Goal: Information Seeking & Learning: Compare options

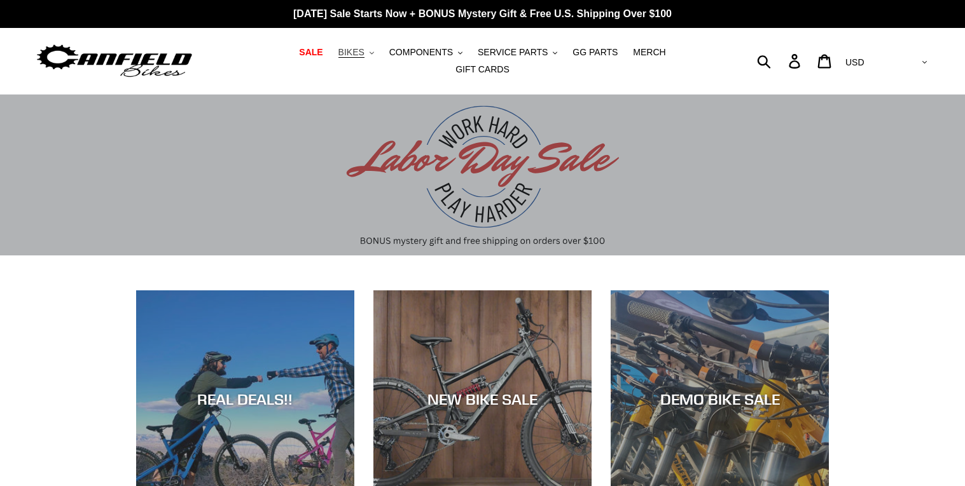
click at [343, 58] on button "BIKES .cls-1{fill:#231f20}" at bounding box center [356, 52] width 48 height 17
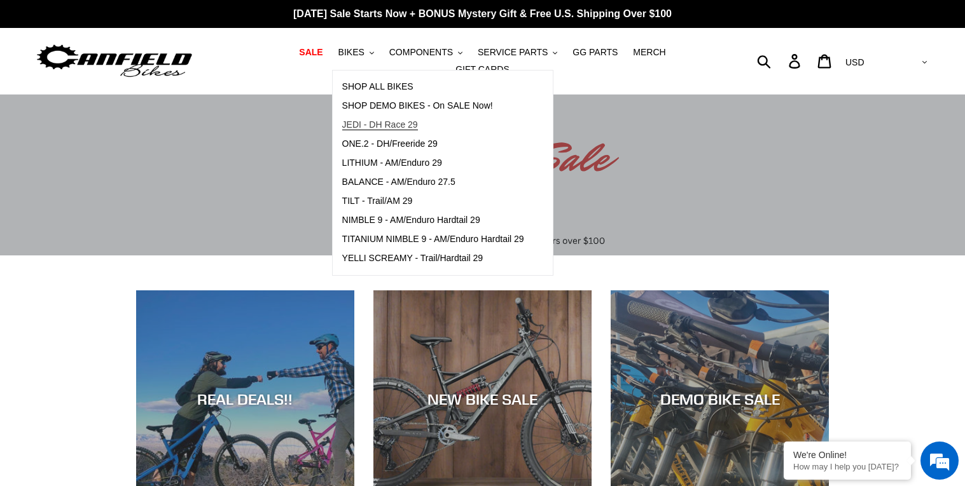
click at [362, 128] on span "JEDI - DH Race 29" at bounding box center [380, 125] width 76 height 11
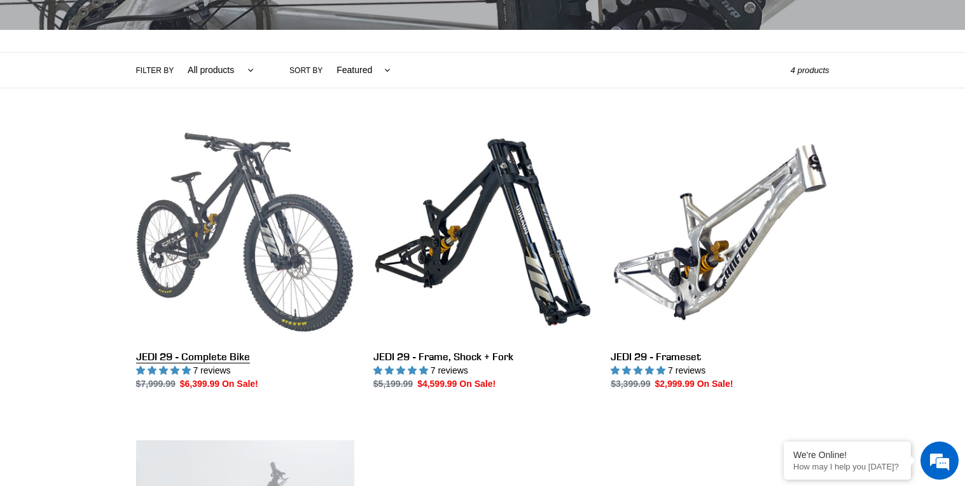
click at [201, 216] on link "JEDI 29 - Complete Bike" at bounding box center [245, 257] width 218 height 268
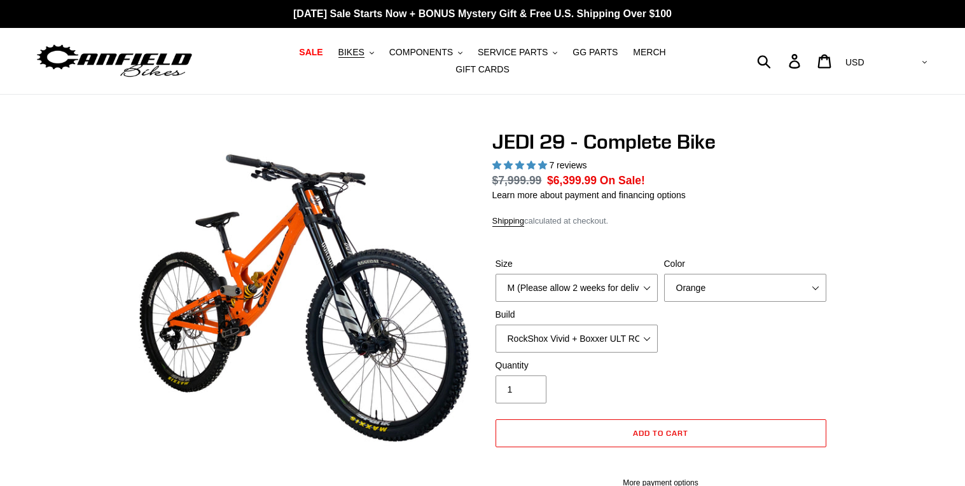
select select "highest-rating"
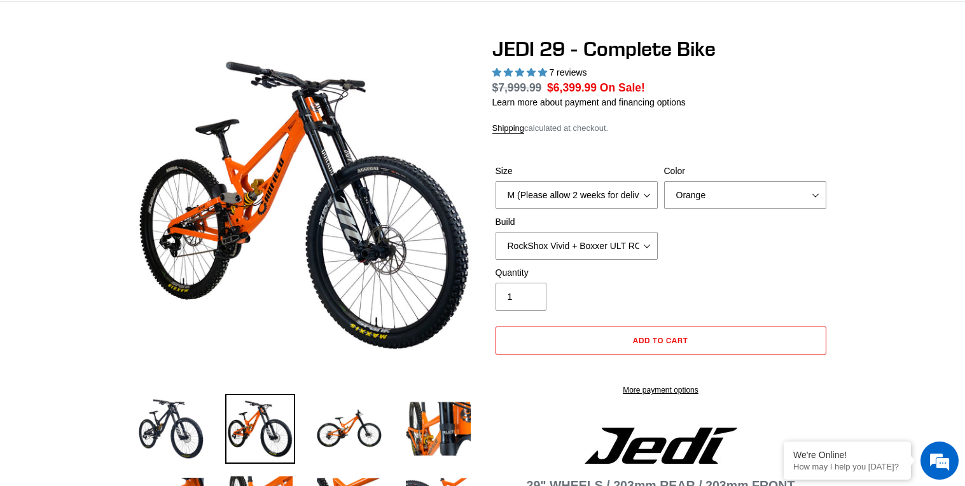
scroll to position [95, 0]
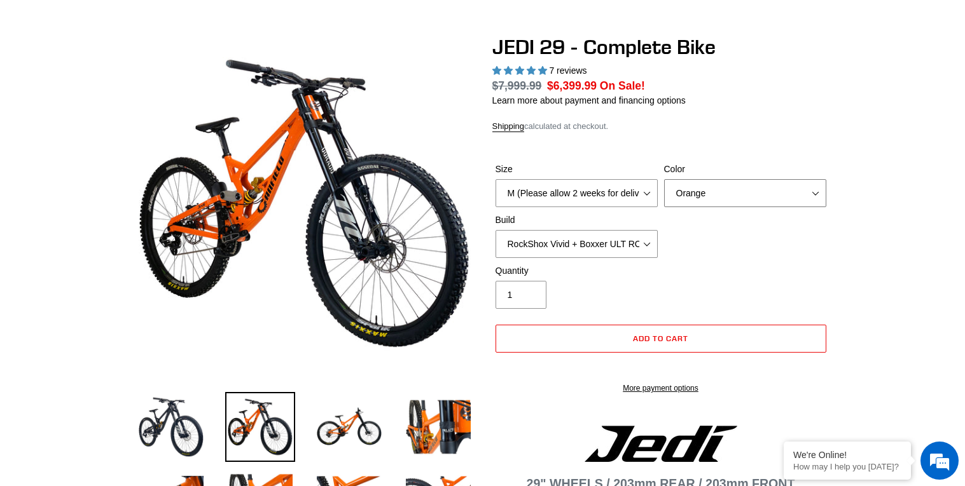
click at [739, 186] on select "Orange Stealth Black Raw" at bounding box center [745, 193] width 162 height 28
click at [664, 179] on select "Orange Stealth Black Raw" at bounding box center [745, 193] width 162 height 28
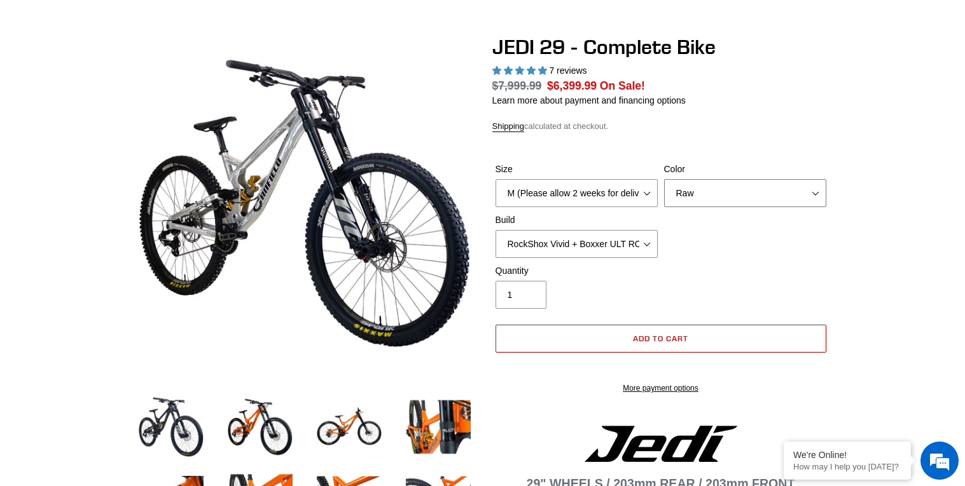
click at [738, 197] on select "Orange Stealth Black Raw" at bounding box center [745, 193] width 162 height 28
select select "Stealth Black"
click at [664, 179] on select "Orange Stealth Black Raw" at bounding box center [745, 193] width 162 height 28
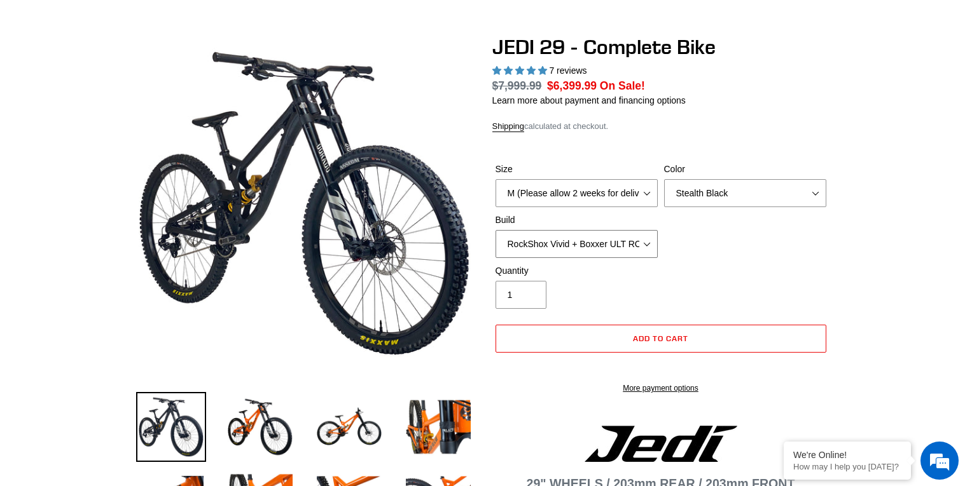
click at [598, 244] on select "RockShox Vivid + Boxxer ULT RC2 C3 200 + SRAM XO RockShox Vivid + Boxxer ULT RC…" at bounding box center [576, 244] width 162 height 28
click at [495, 230] on select "RockShox Vivid + Boxxer ULT RC2 C3 200 + SRAM XO RockShox Vivid + Boxxer ULT RC…" at bounding box center [576, 244] width 162 height 28
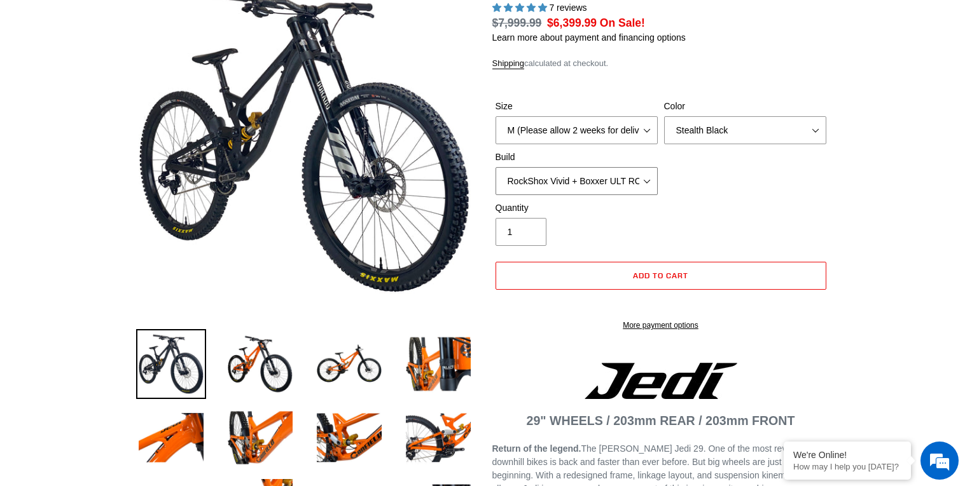
scroll to position [158, 0]
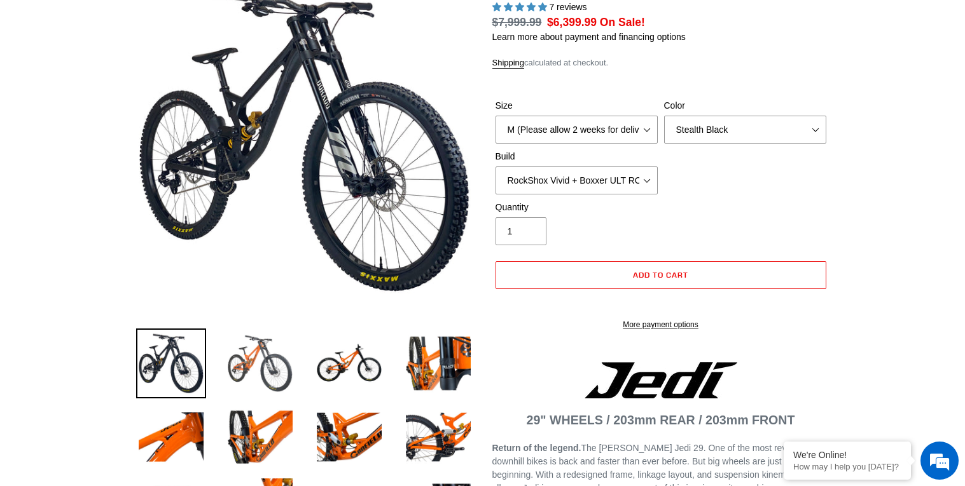
click at [289, 355] on img at bounding box center [260, 364] width 70 height 70
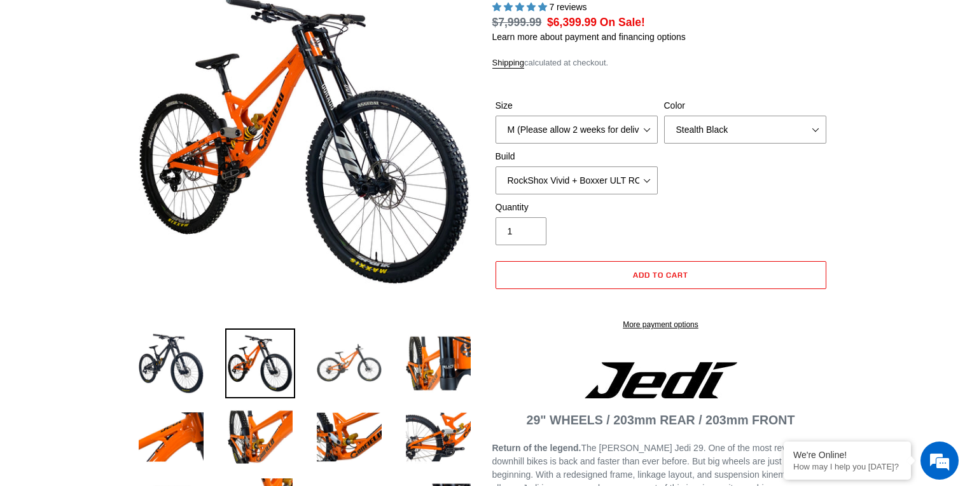
click at [320, 354] on img at bounding box center [349, 364] width 70 height 70
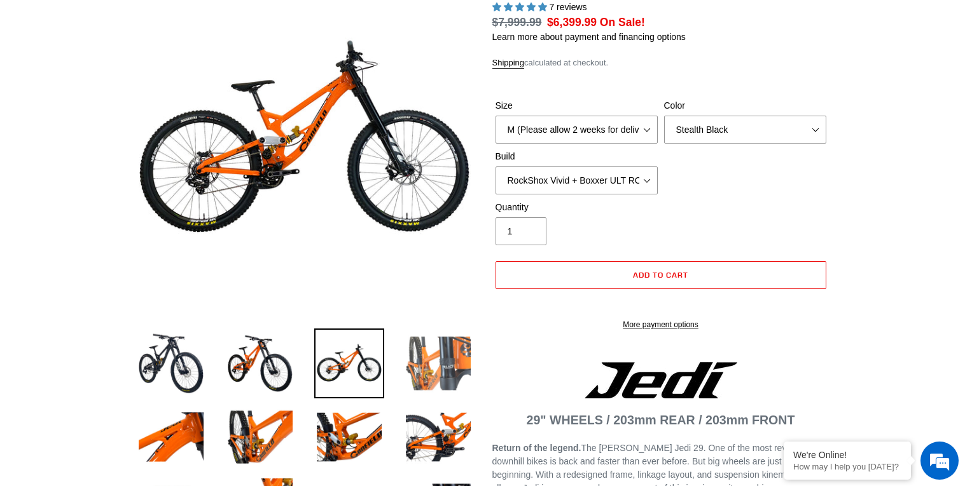
click at [413, 343] on img at bounding box center [438, 364] width 70 height 70
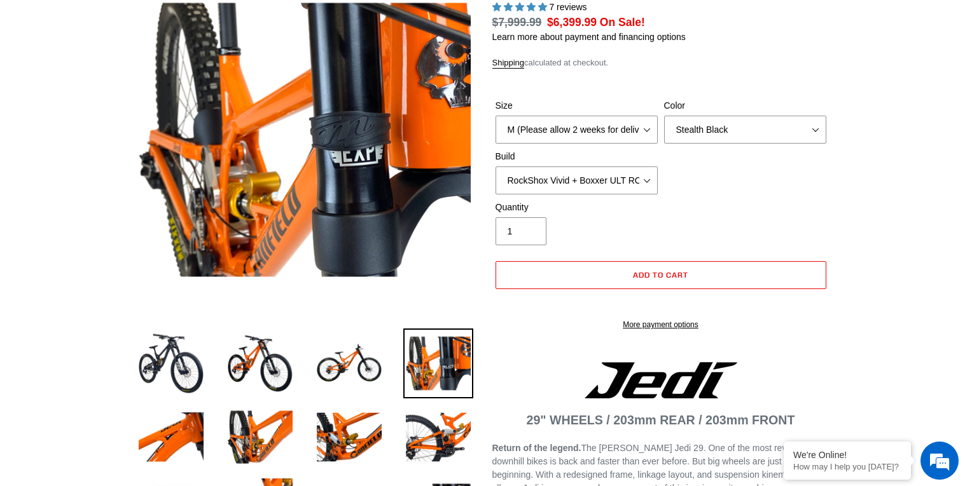
click at [462, 353] on img at bounding box center [438, 364] width 70 height 70
click at [163, 429] on img at bounding box center [171, 437] width 70 height 70
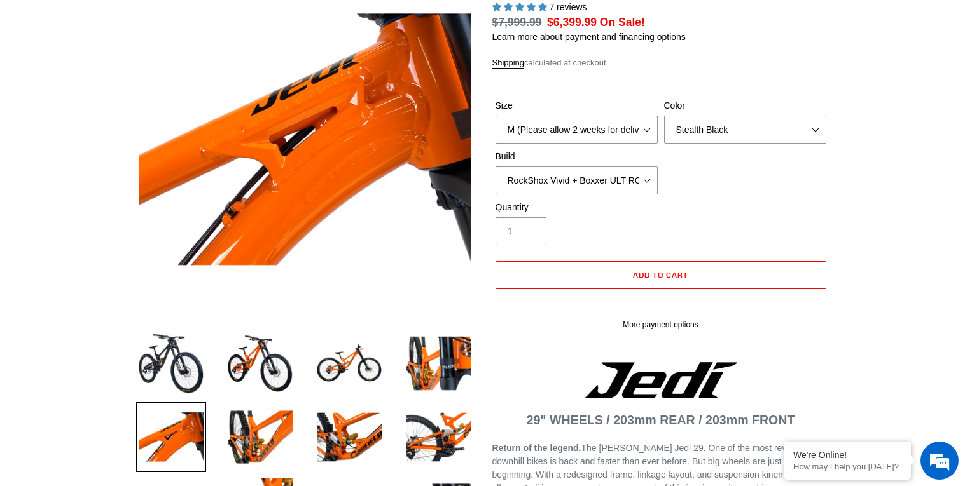
click at [221, 438] on li at bounding box center [250, 441] width 89 height 74
click at [269, 430] on img at bounding box center [260, 437] width 70 height 70
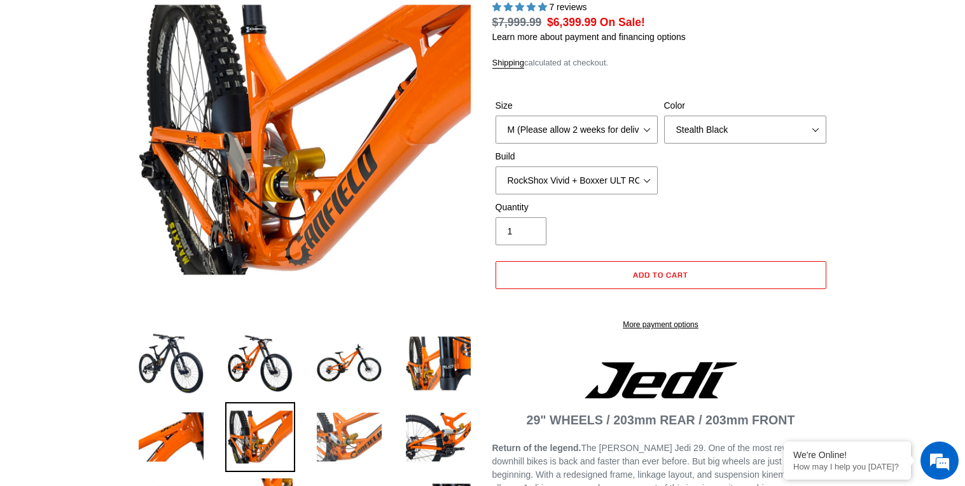
click at [349, 425] on img at bounding box center [349, 437] width 70 height 70
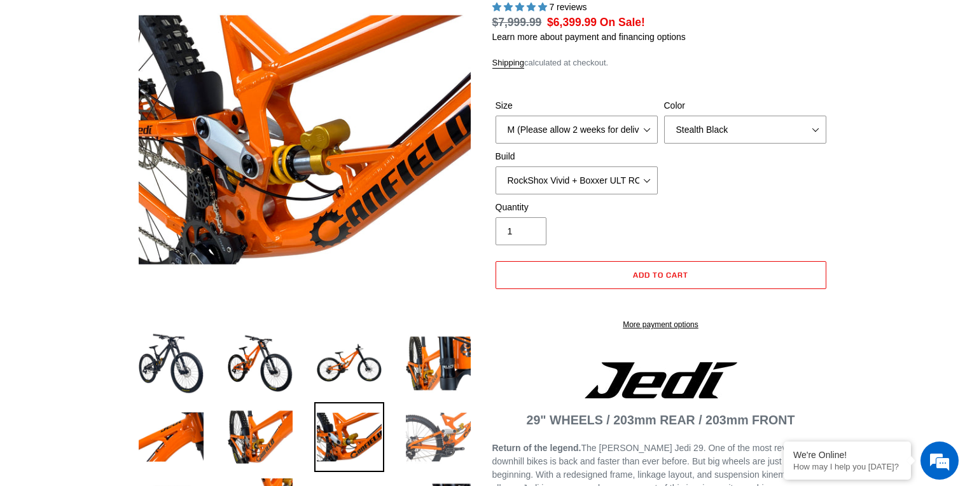
click at [464, 407] on img at bounding box center [438, 437] width 70 height 70
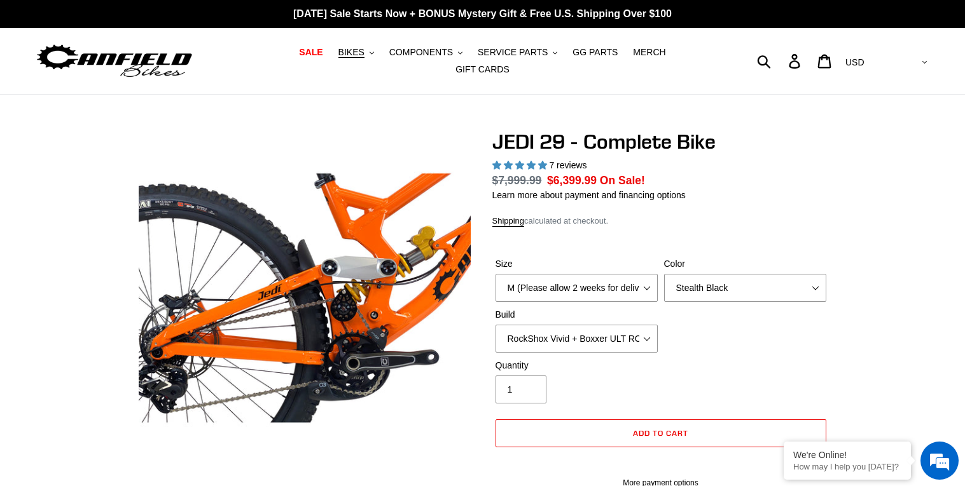
scroll to position [188, 0]
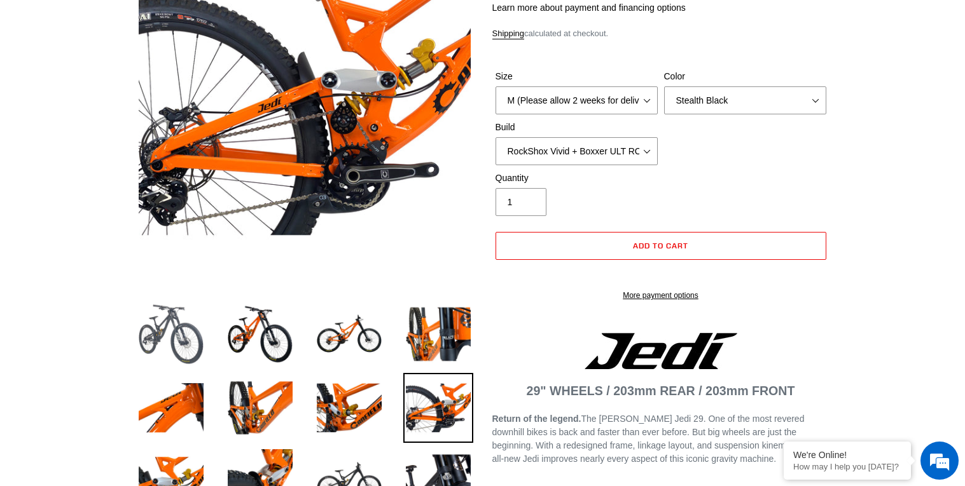
click at [178, 341] on img at bounding box center [171, 334] width 70 height 70
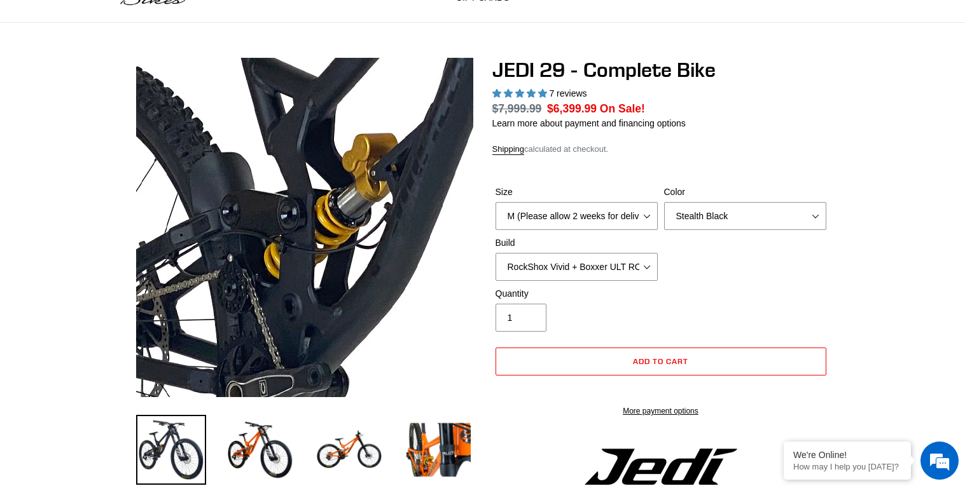
scroll to position [49, 0]
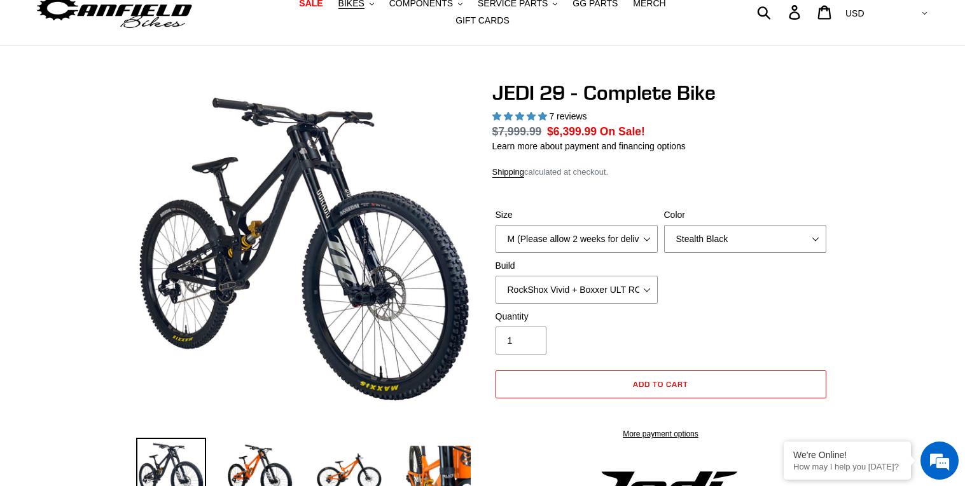
click at [665, 188] on form "Size M (Please allow 2 weeks for delivery) L (Please allow 2 weeks for delivery…" at bounding box center [660, 320] width 337 height 265
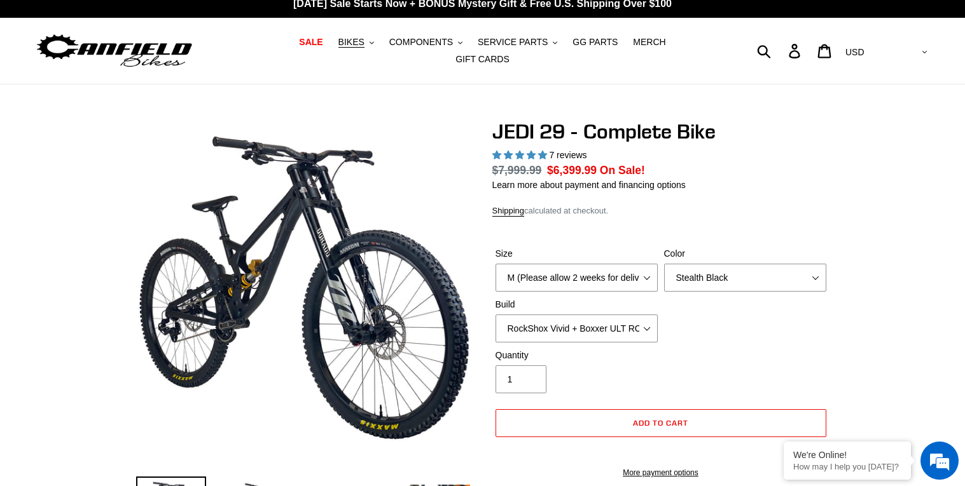
scroll to position [0, 0]
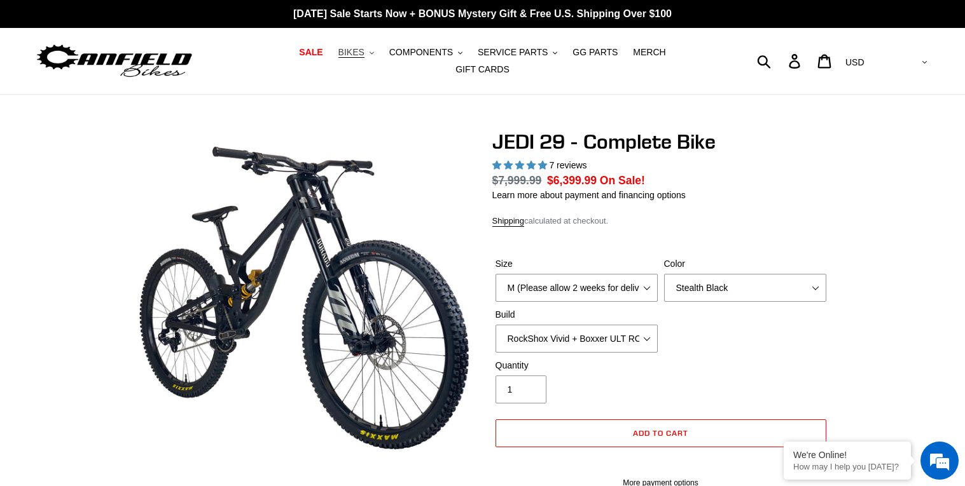
click at [348, 59] on button "BIKES .cls-1{fill:#231f20}" at bounding box center [356, 52] width 48 height 17
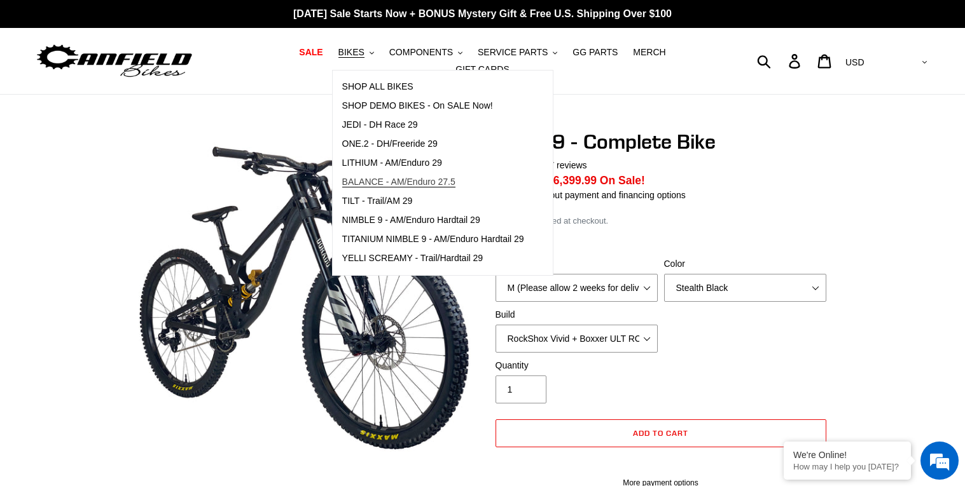
click at [374, 184] on span "BALANCE - AM/Enduro 27.5" at bounding box center [398, 182] width 113 height 11
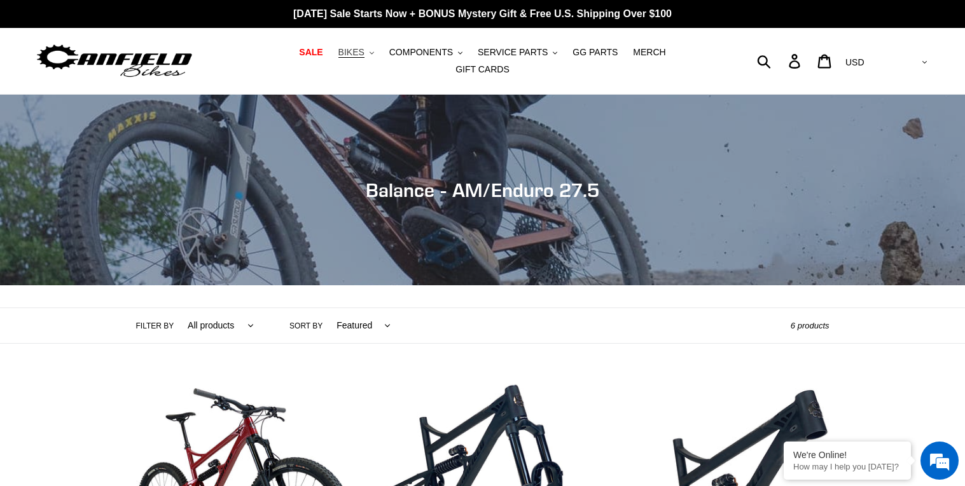
click at [341, 55] on button "BIKES .cls-1{fill:#231f20}" at bounding box center [356, 52] width 48 height 17
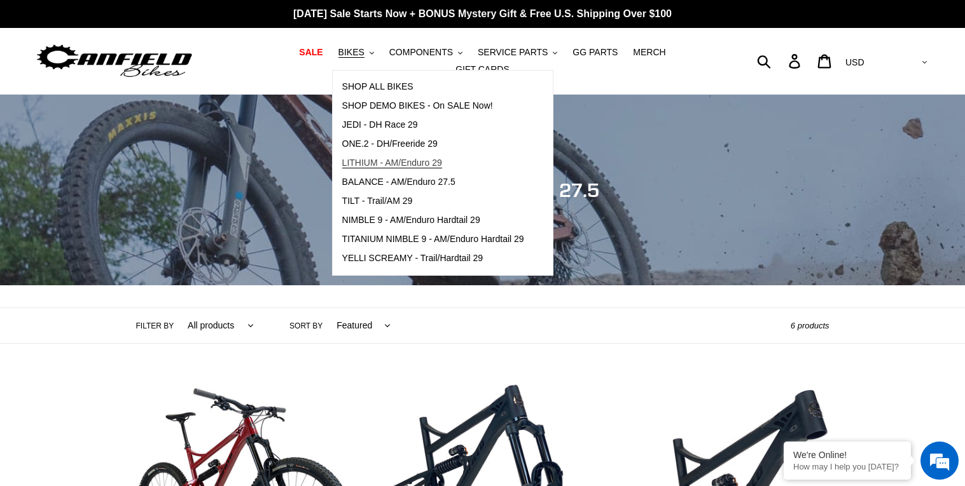
click at [389, 168] on span "LITHIUM - AM/Enduro 29" at bounding box center [392, 163] width 100 height 11
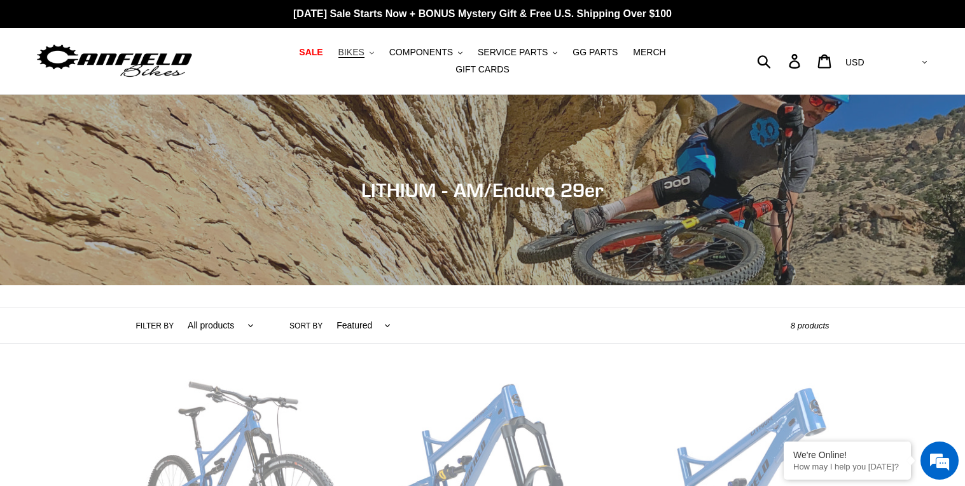
click at [369, 55] on icon ".cls-1{fill:#231f20}" at bounding box center [371, 53] width 4 height 4
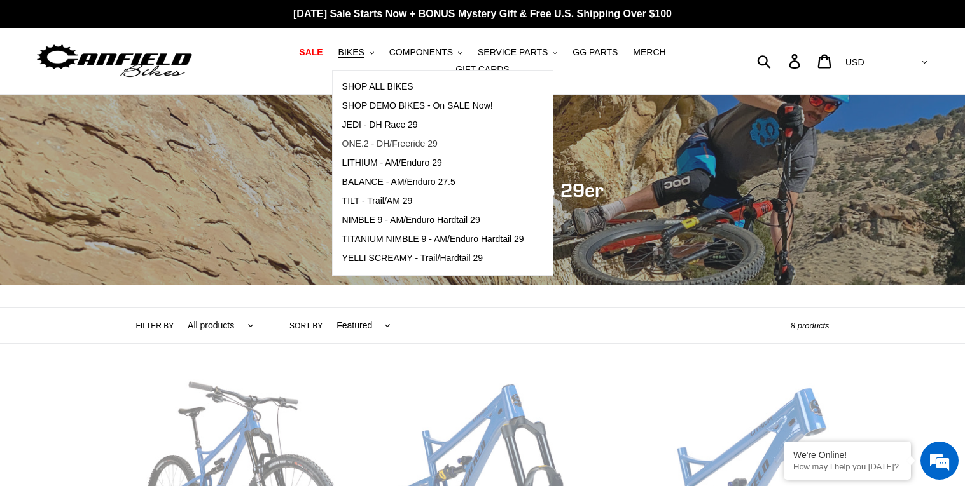
click at [360, 147] on span "ONE.2 - DH/Freeride 29" at bounding box center [389, 144] width 95 height 11
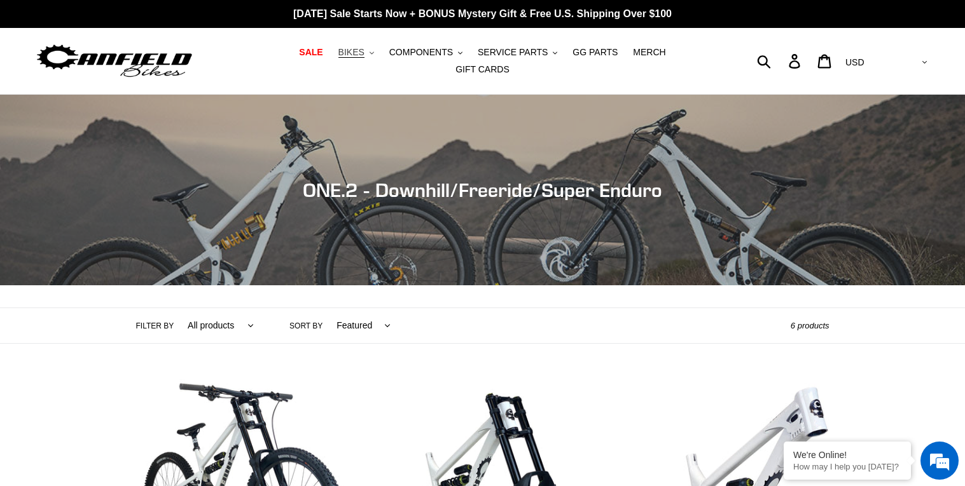
click at [369, 55] on icon ".cls-1{fill:#231f20}" at bounding box center [371, 53] width 4 height 4
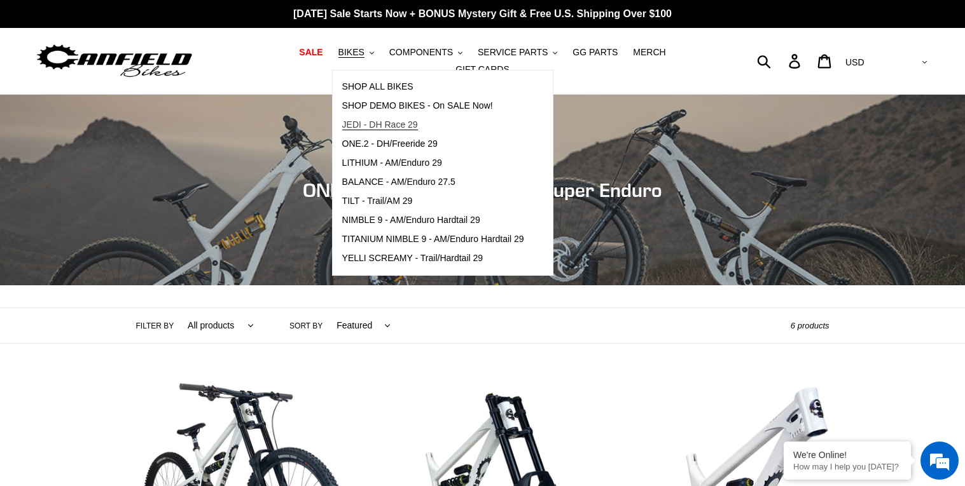
click at [355, 130] on span "JEDI - DH Race 29" at bounding box center [380, 125] width 76 height 11
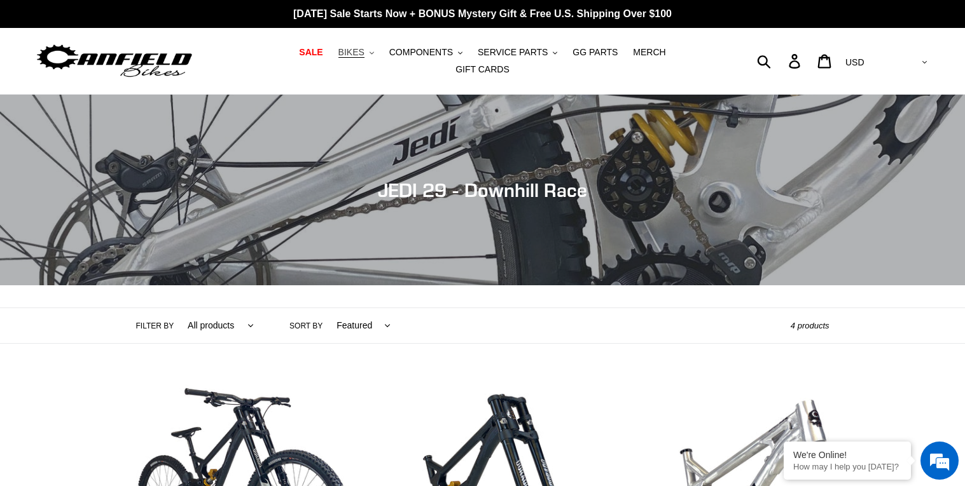
click at [343, 52] on button "BIKES .cls-1{fill:#231f20}" at bounding box center [356, 52] width 48 height 17
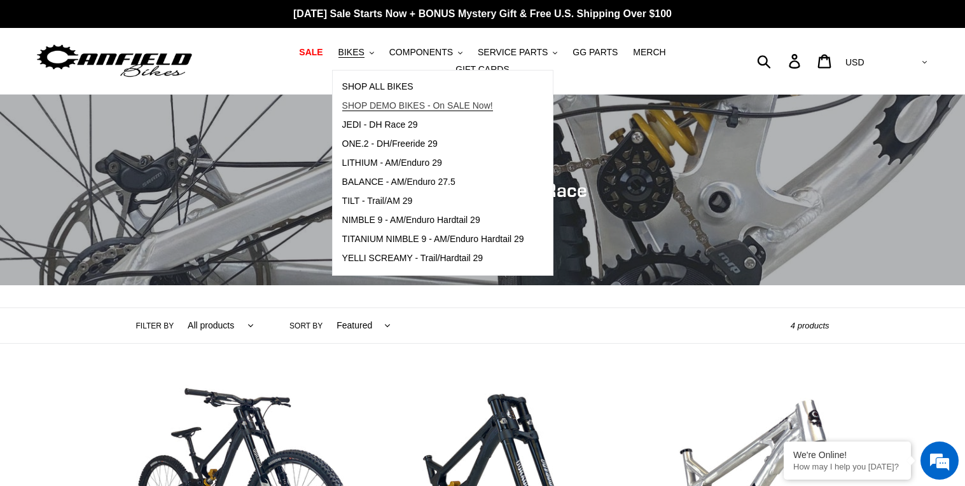
click at [357, 111] on span "SHOP DEMO BIKES - On SALE Now!" at bounding box center [417, 105] width 151 height 11
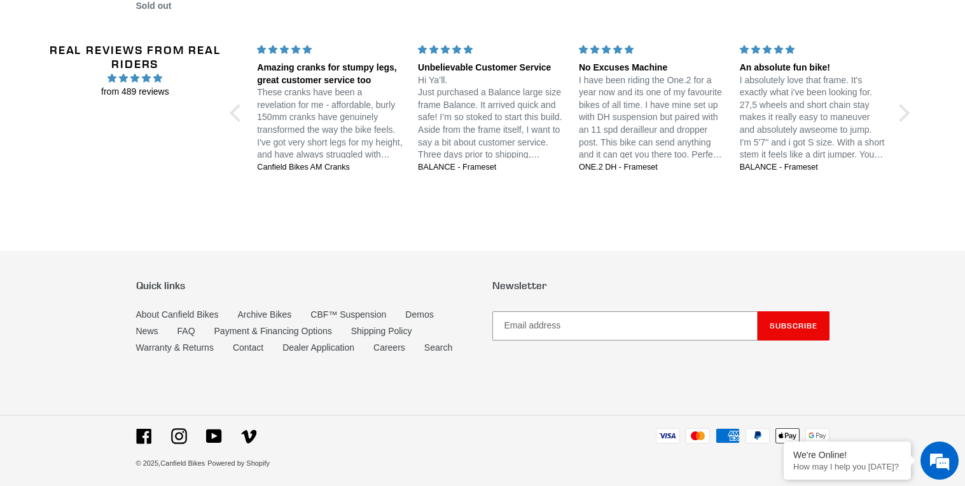
scroll to position [2467, 0]
click at [907, 129] on div "Real Reviews from Real Riders from 489 reviews Jedi 29 DH: Unstoppable confiden…" at bounding box center [482, 113] width 868 height 203
click at [905, 121] on div at bounding box center [900, 113] width 18 height 18
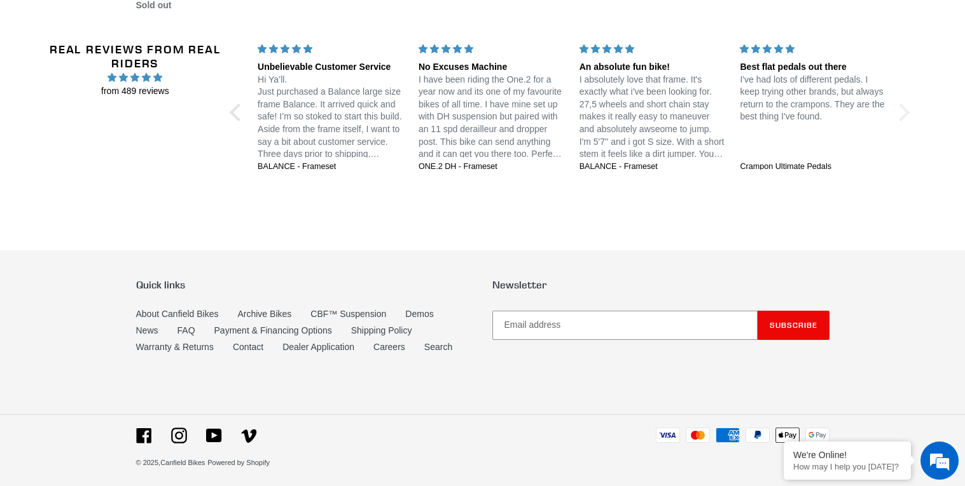
click at [905, 121] on div at bounding box center [900, 113] width 18 height 18
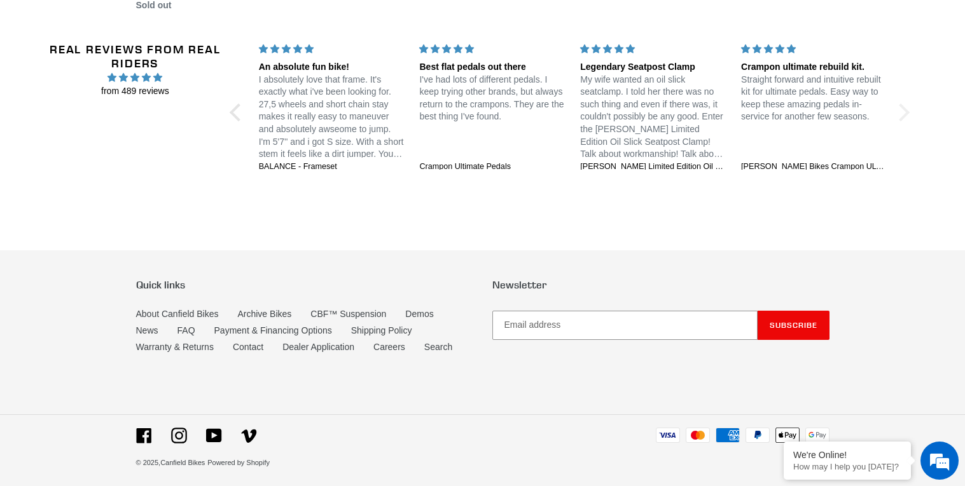
click at [903, 121] on div at bounding box center [900, 113] width 18 height 18
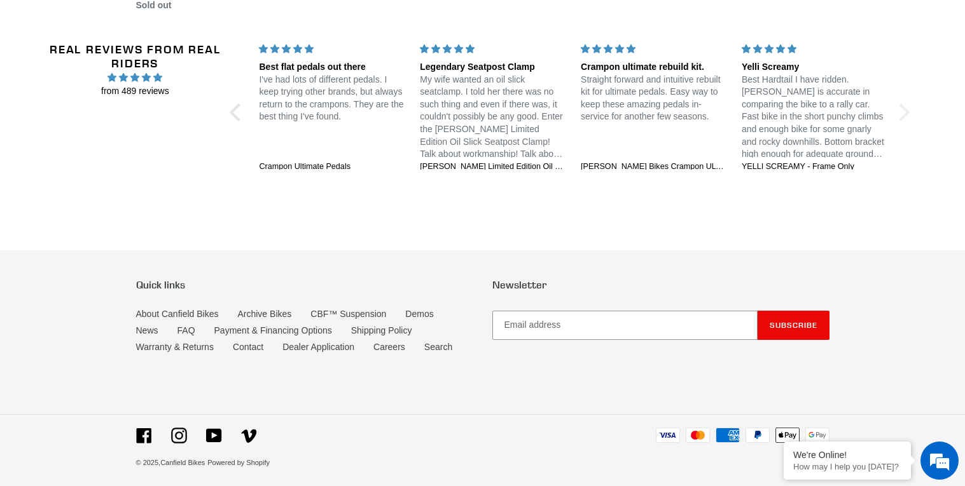
click at [903, 121] on div at bounding box center [900, 113] width 18 height 18
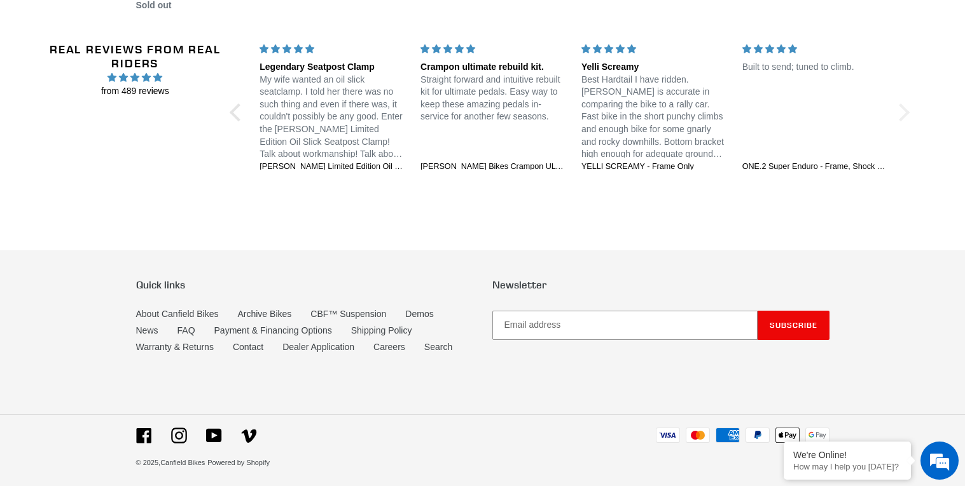
click at [903, 121] on div at bounding box center [900, 113] width 18 height 18
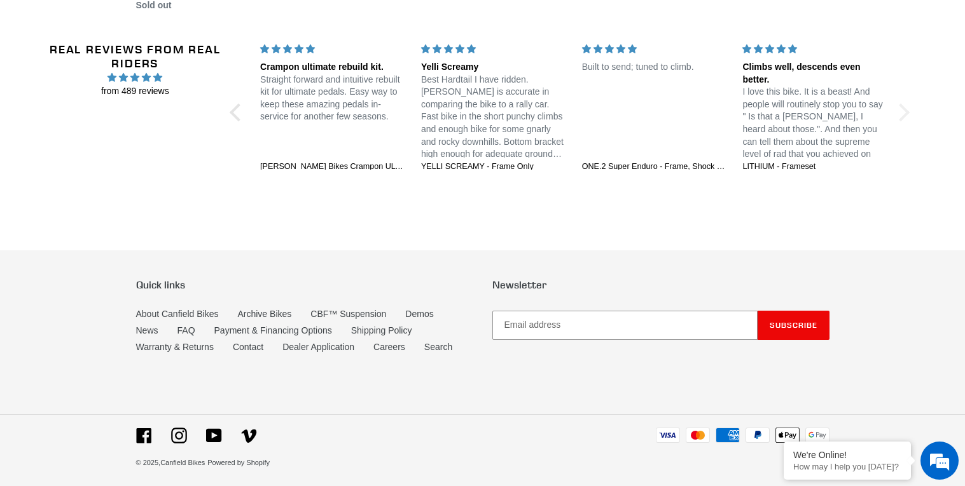
click at [903, 121] on div at bounding box center [900, 113] width 18 height 18
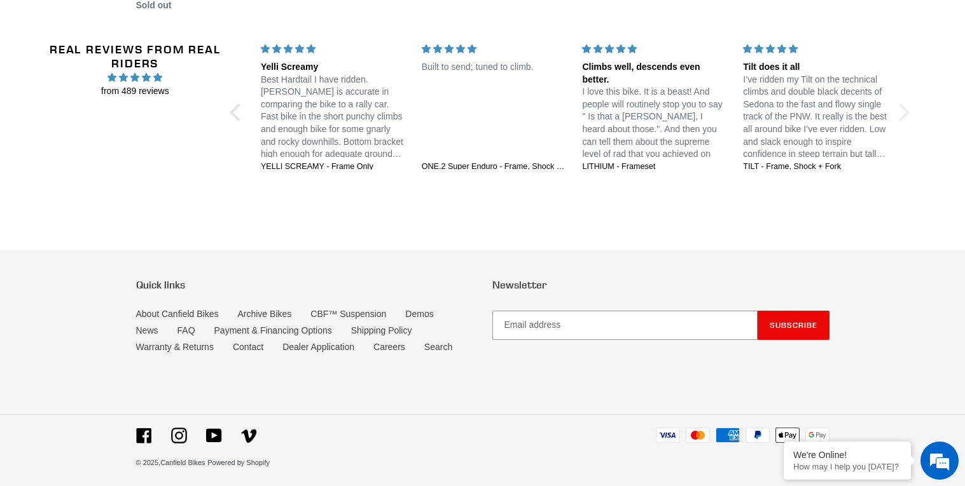
click at [903, 121] on div at bounding box center [900, 113] width 18 height 18
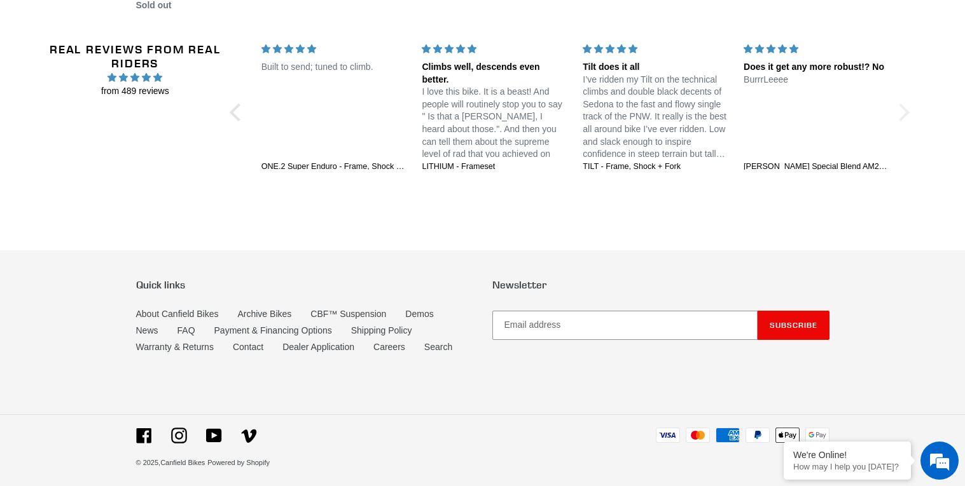
click at [903, 121] on div at bounding box center [900, 113] width 18 height 18
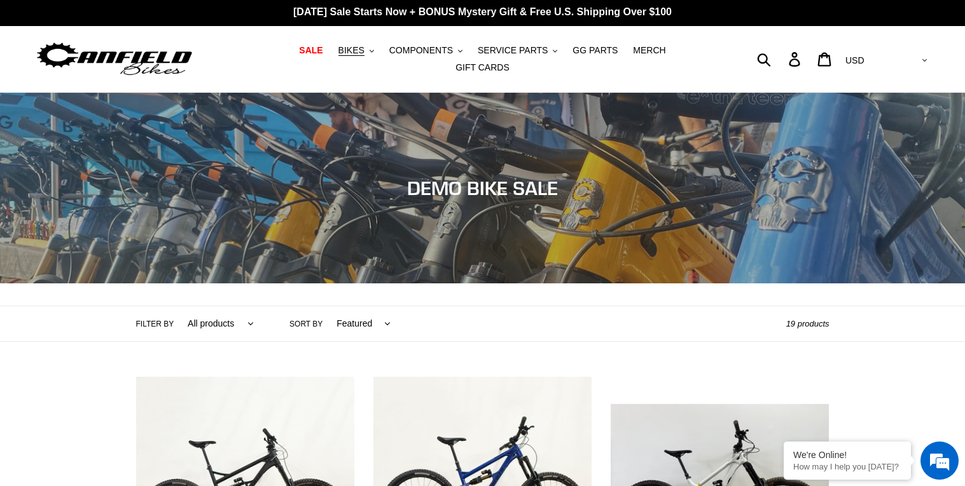
scroll to position [0, 0]
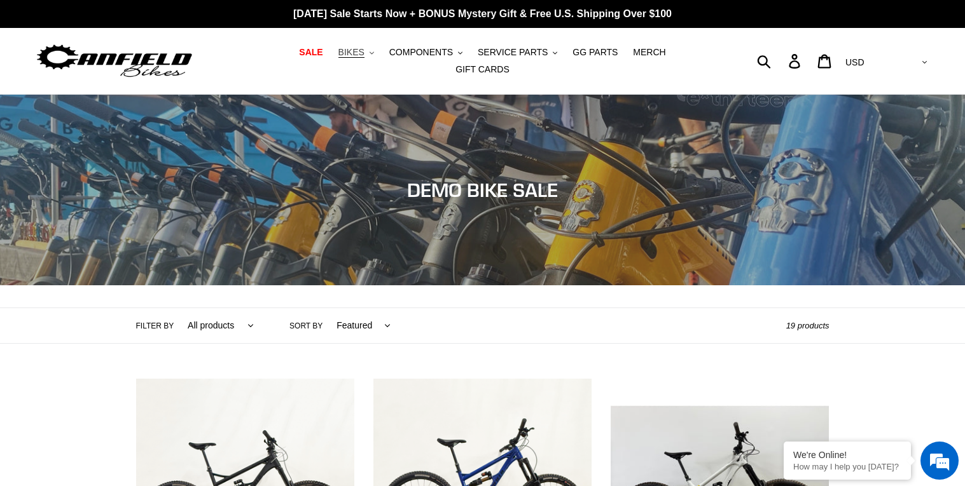
click at [338, 58] on span "BIKES" at bounding box center [351, 52] width 26 height 11
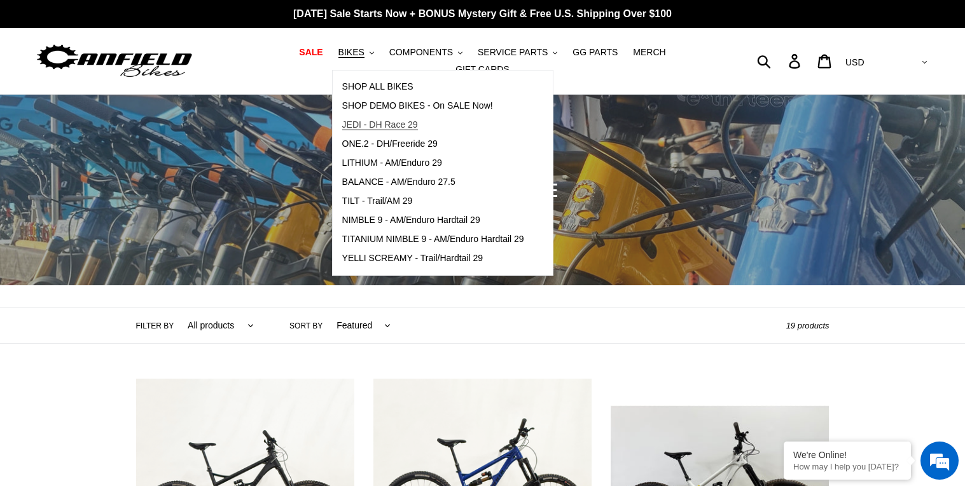
click at [377, 130] on span "JEDI - DH Race 29" at bounding box center [380, 125] width 76 height 11
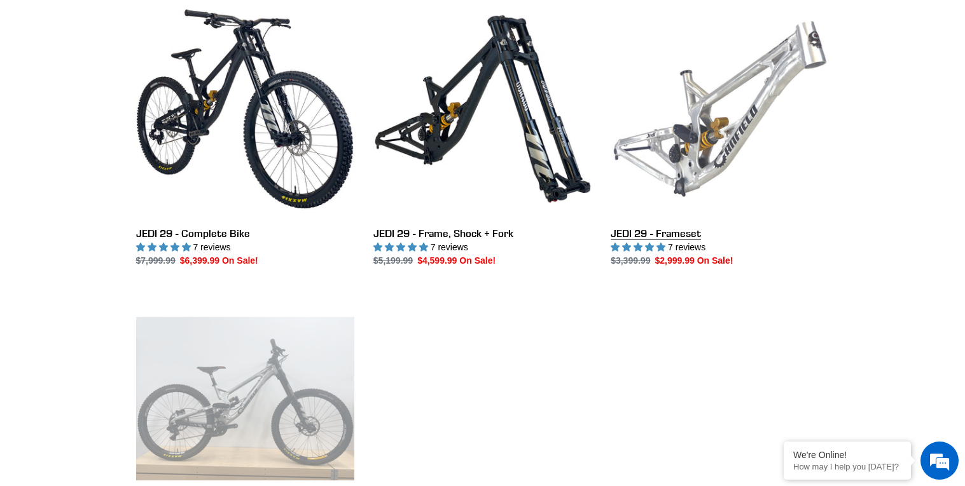
click at [734, 122] on link "JEDI 29 - Frameset" at bounding box center [719, 134] width 218 height 268
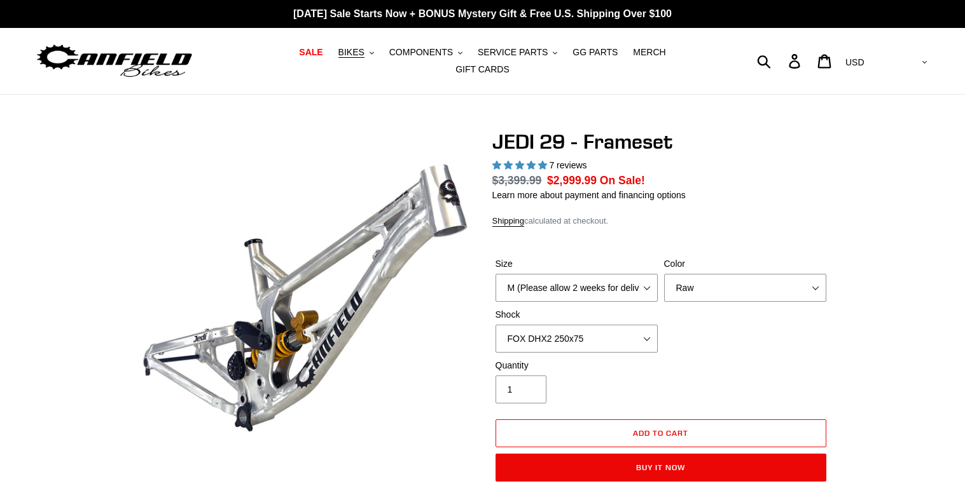
select select "highest-rating"
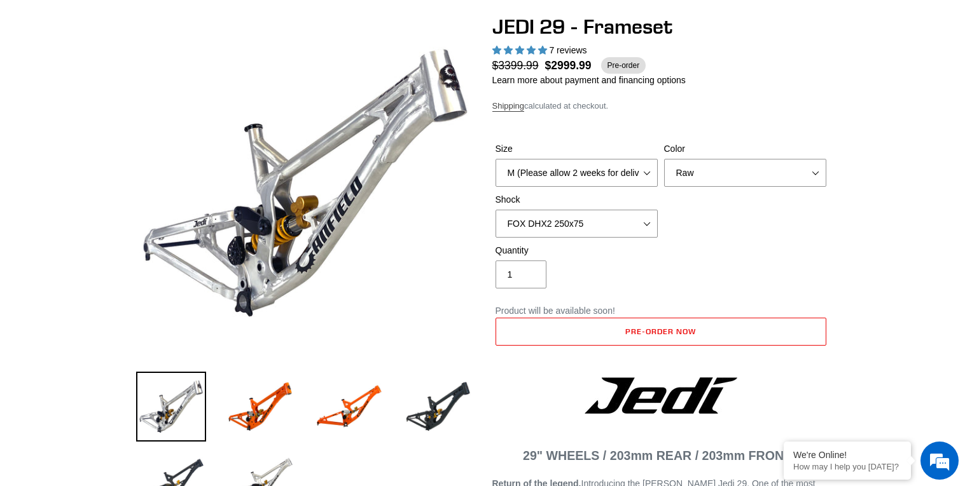
scroll to position [113, 0]
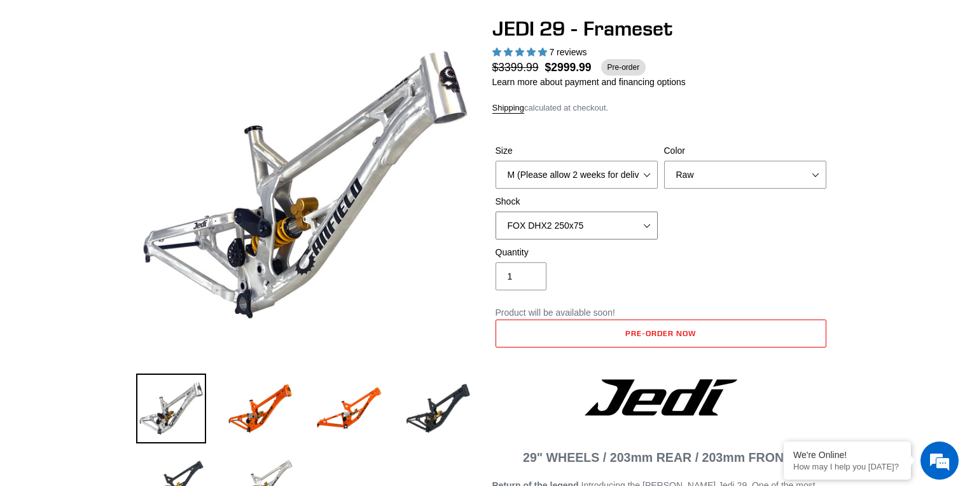
click at [634, 214] on select "No Shock FOX DHX2 250x75 RockShox Vivid Ultimate DH 250x75 EXT e-Storia LOX V3" at bounding box center [576, 226] width 162 height 28
click at [495, 212] on select "No Shock FOX DHX2 250x75 RockShox Vivid Ultimate DH 250x75 EXT e-Storia LOX V3" at bounding box center [576, 226] width 162 height 28
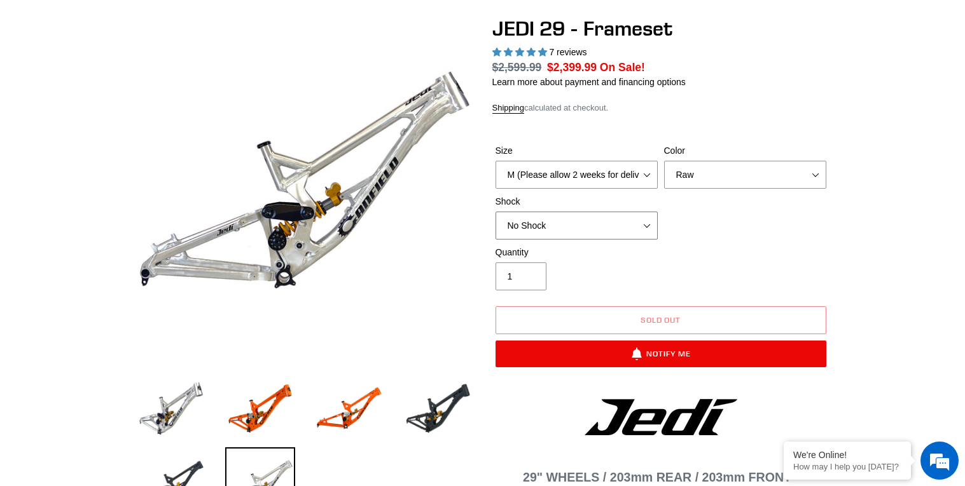
click at [628, 218] on select "No Shock FOX DHX2 250x75 RockShox Vivid Ultimate DH 250x75 EXT e-Storia LOX V3" at bounding box center [576, 226] width 162 height 28
select select "RockShox Vivid Ultimate DH 250x75"
click at [495, 212] on select "No Shock FOX DHX2 250x75 RockShox Vivid Ultimate DH 250x75 EXT e-Storia LOX V3" at bounding box center [576, 226] width 162 height 28
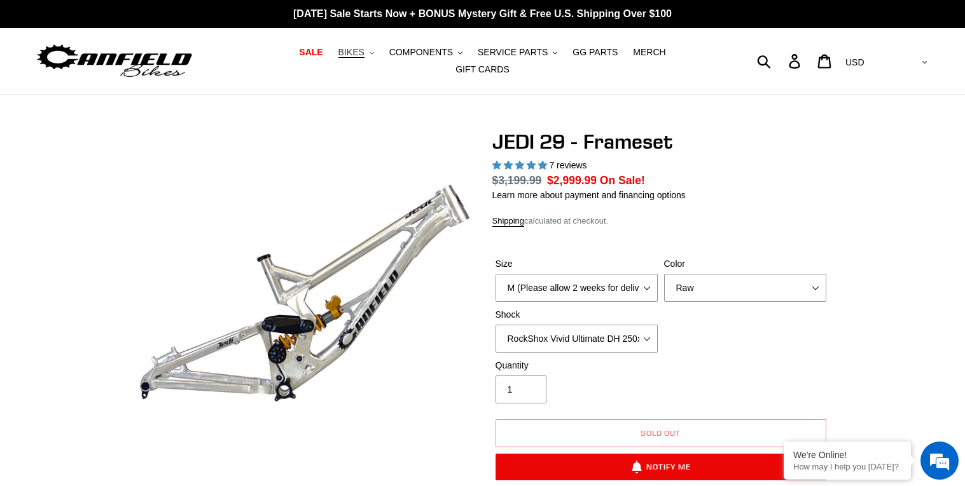
click at [338, 58] on span "BIKES" at bounding box center [351, 52] width 26 height 11
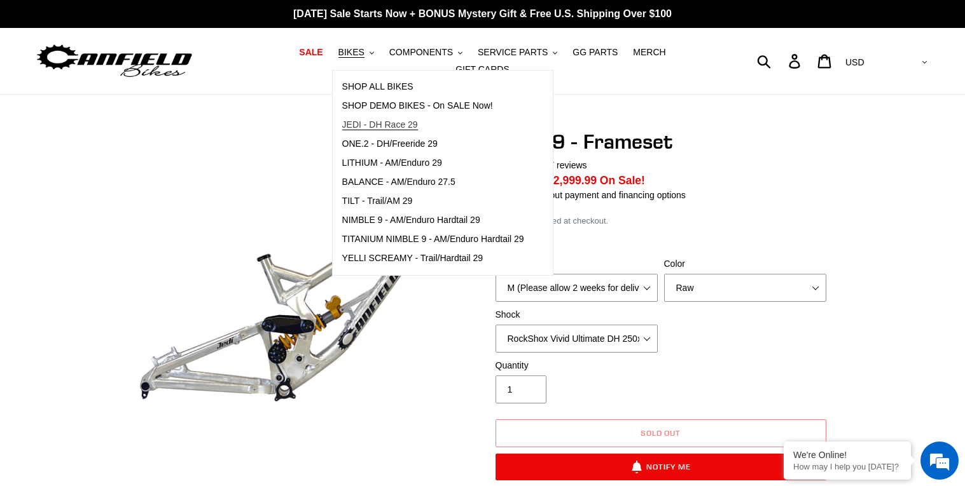
click at [361, 130] on span "JEDI - DH Race 29" at bounding box center [380, 125] width 76 height 11
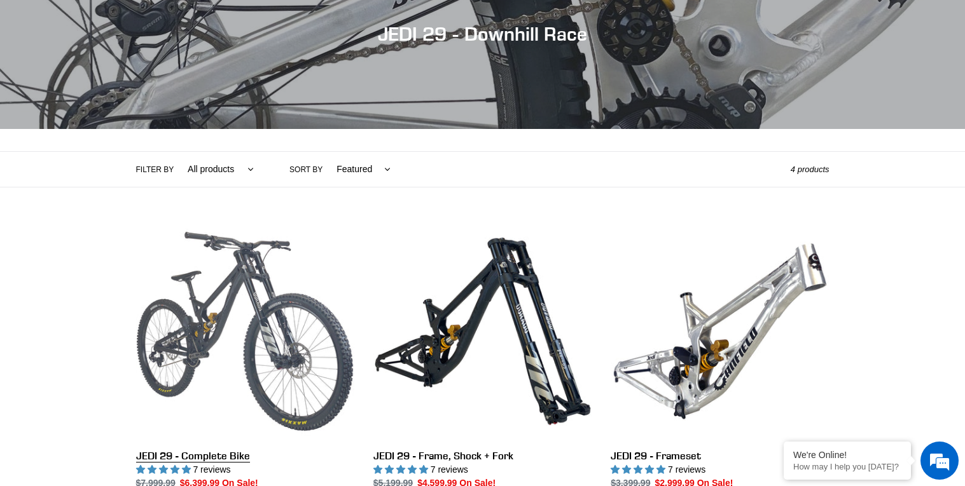
click at [196, 362] on link "JEDI 29 - Complete Bike" at bounding box center [245, 357] width 218 height 268
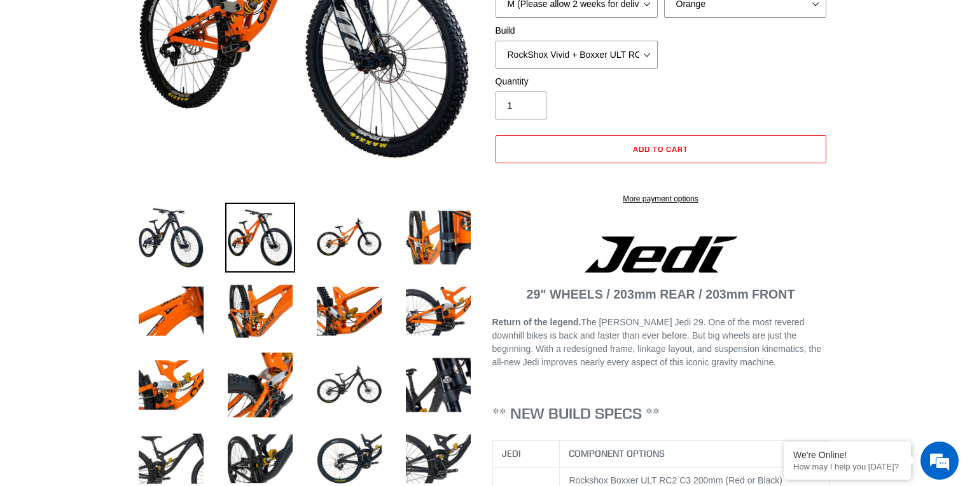
select select "highest-rating"
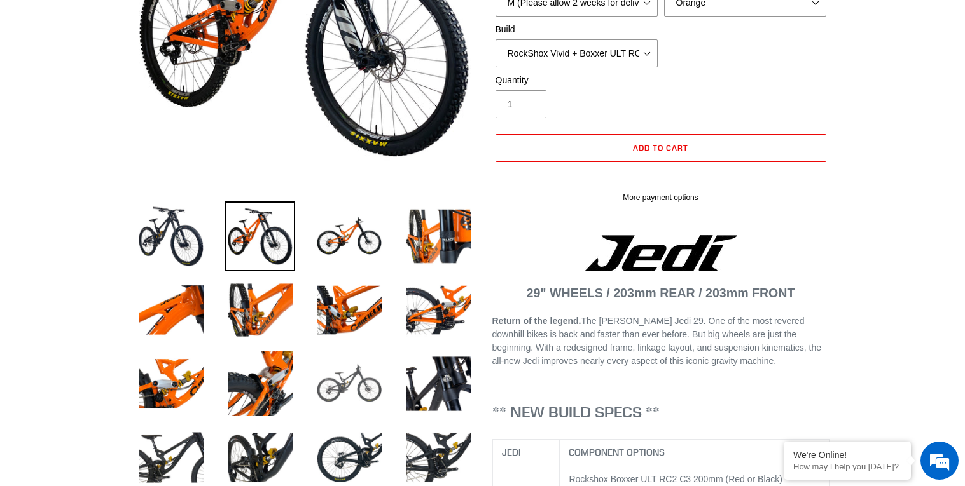
click at [320, 380] on img at bounding box center [349, 384] width 70 height 70
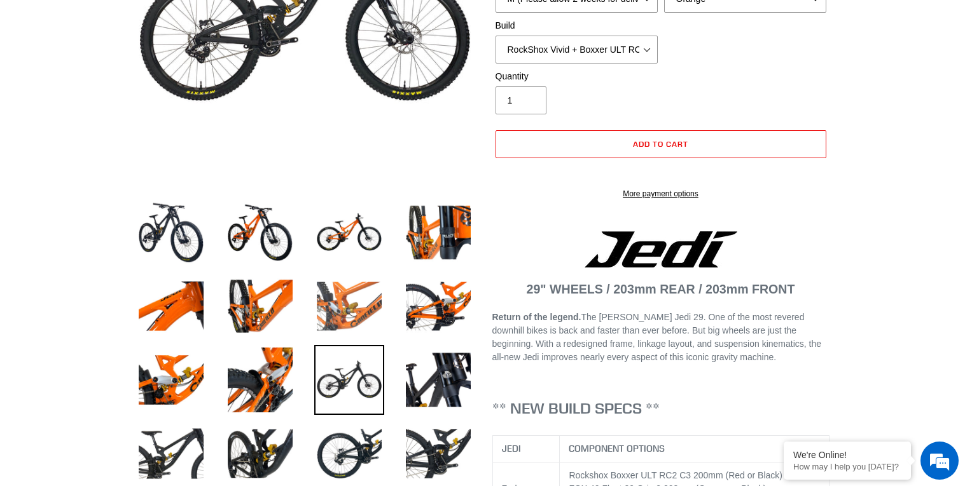
scroll to position [294, 0]
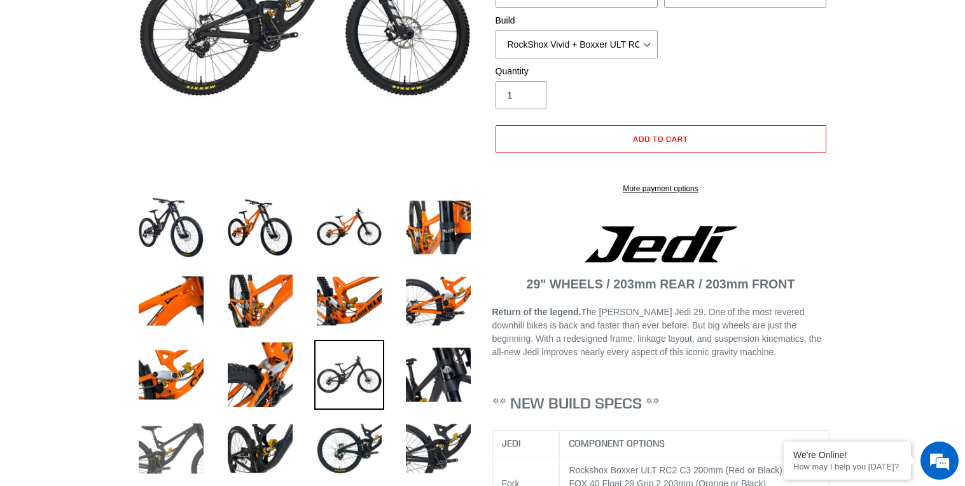
click at [175, 430] on img at bounding box center [171, 449] width 70 height 70
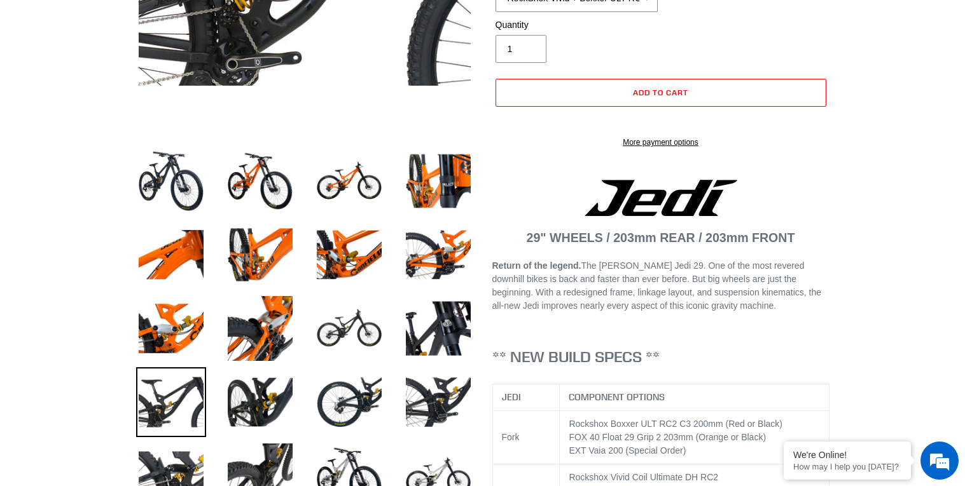
scroll to position [375, 0]
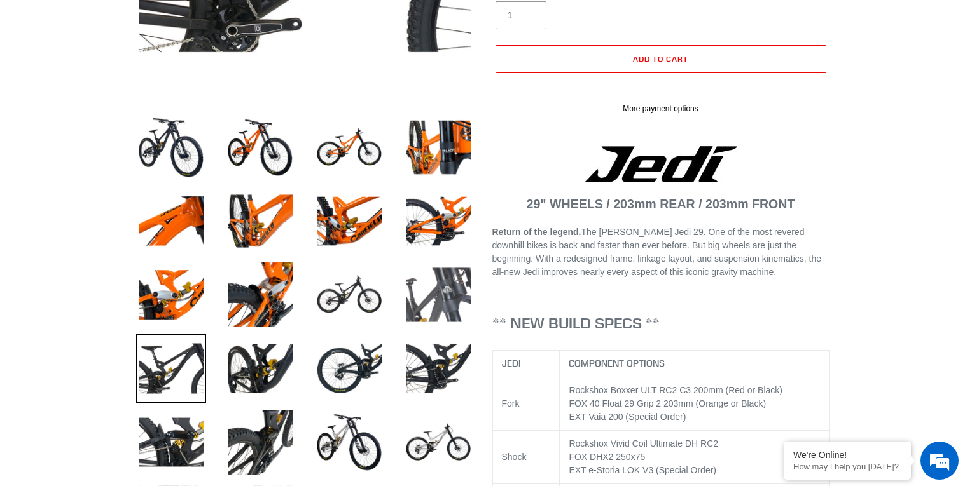
click at [439, 312] on img at bounding box center [438, 295] width 70 height 70
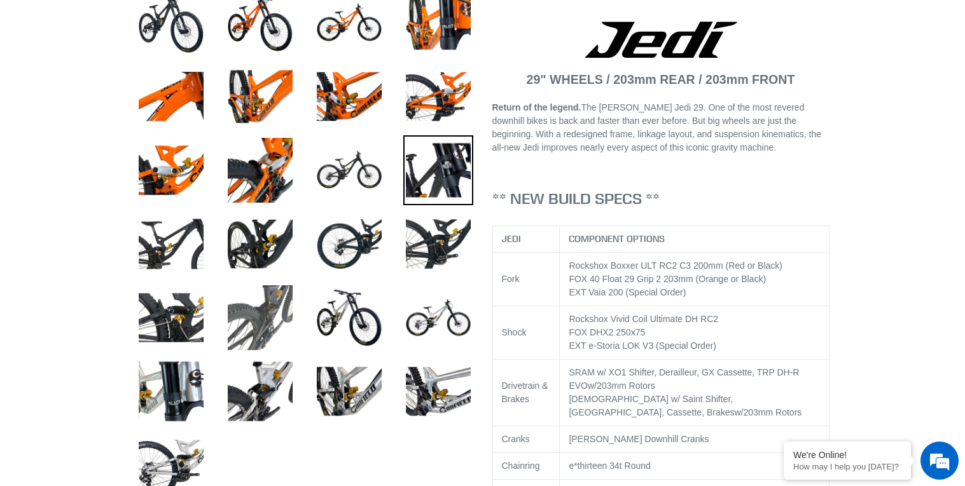
scroll to position [495, 0]
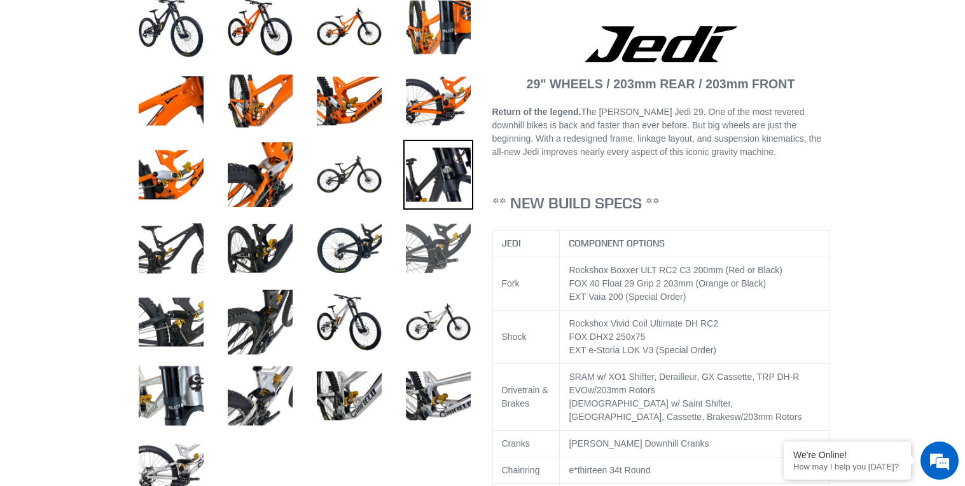
click at [420, 221] on img at bounding box center [438, 249] width 70 height 70
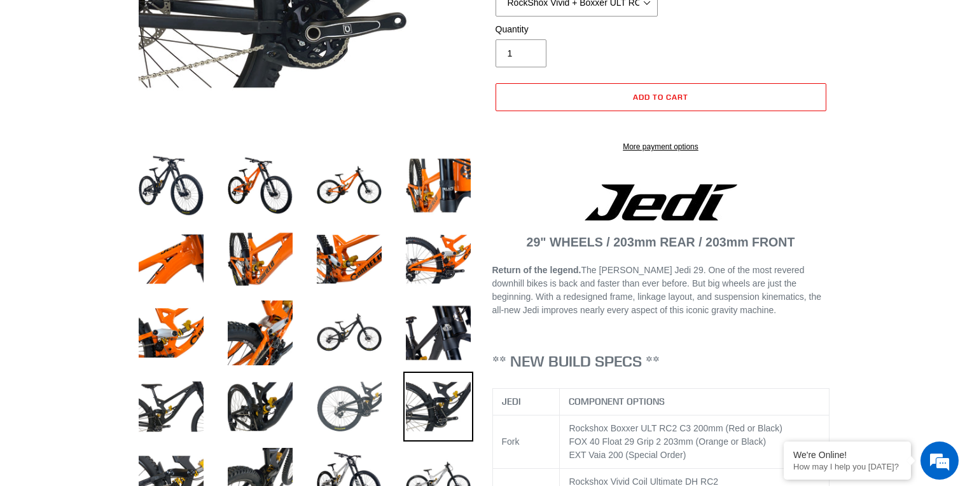
scroll to position [337, 0]
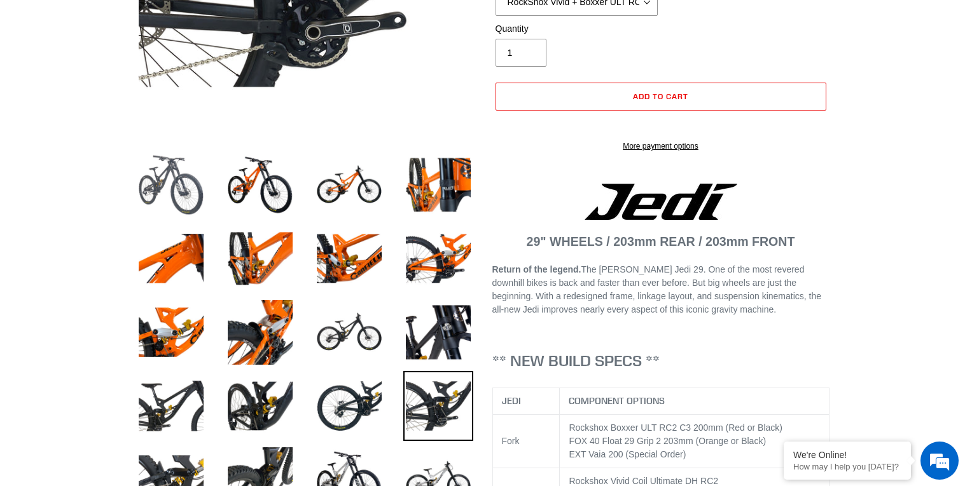
click at [156, 188] on img at bounding box center [171, 185] width 70 height 70
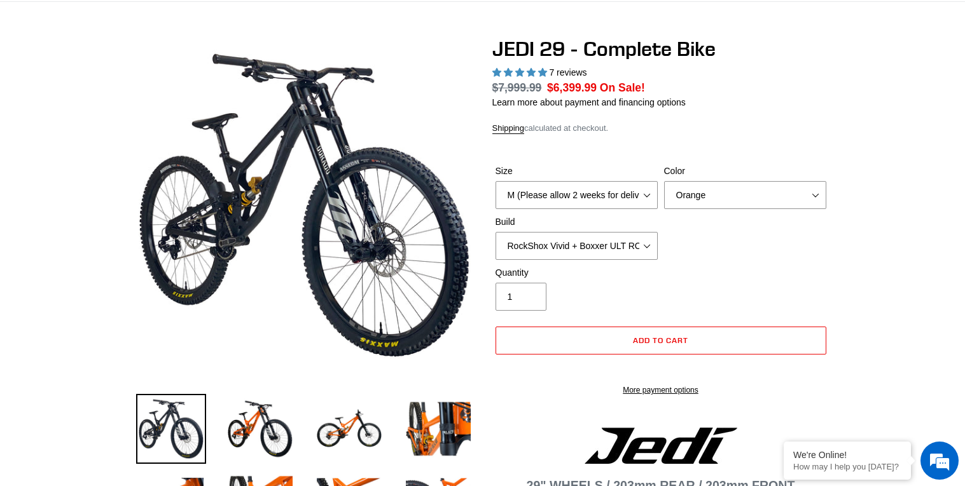
scroll to position [0, 0]
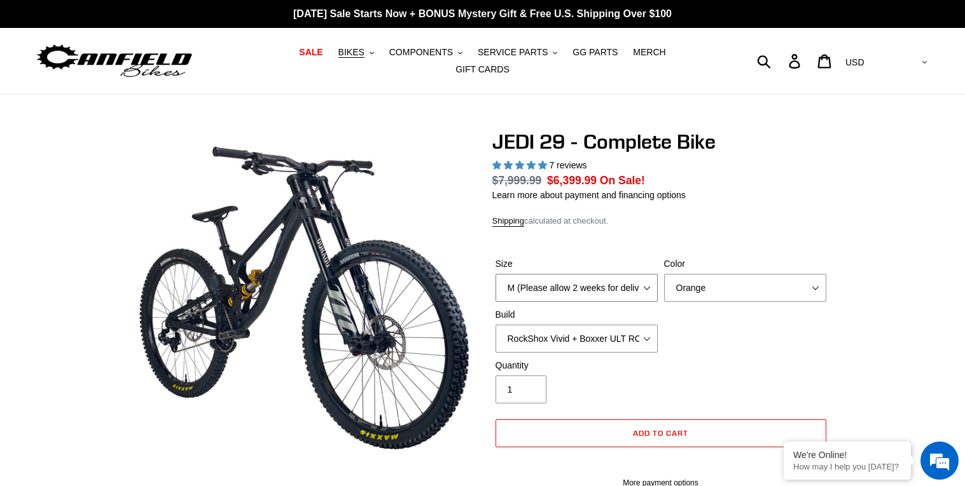
click at [619, 279] on select "M (Please allow 2 weeks for delivery) L (Please allow 2 weeks for delivery) XL …" at bounding box center [576, 288] width 162 height 28
click at [632, 278] on select "M (Please allow 2 weeks for delivery) L (Please allow 2 weeks for delivery) XL …" at bounding box center [576, 288] width 162 height 28
